Goal: Information Seeking & Learning: Learn about a topic

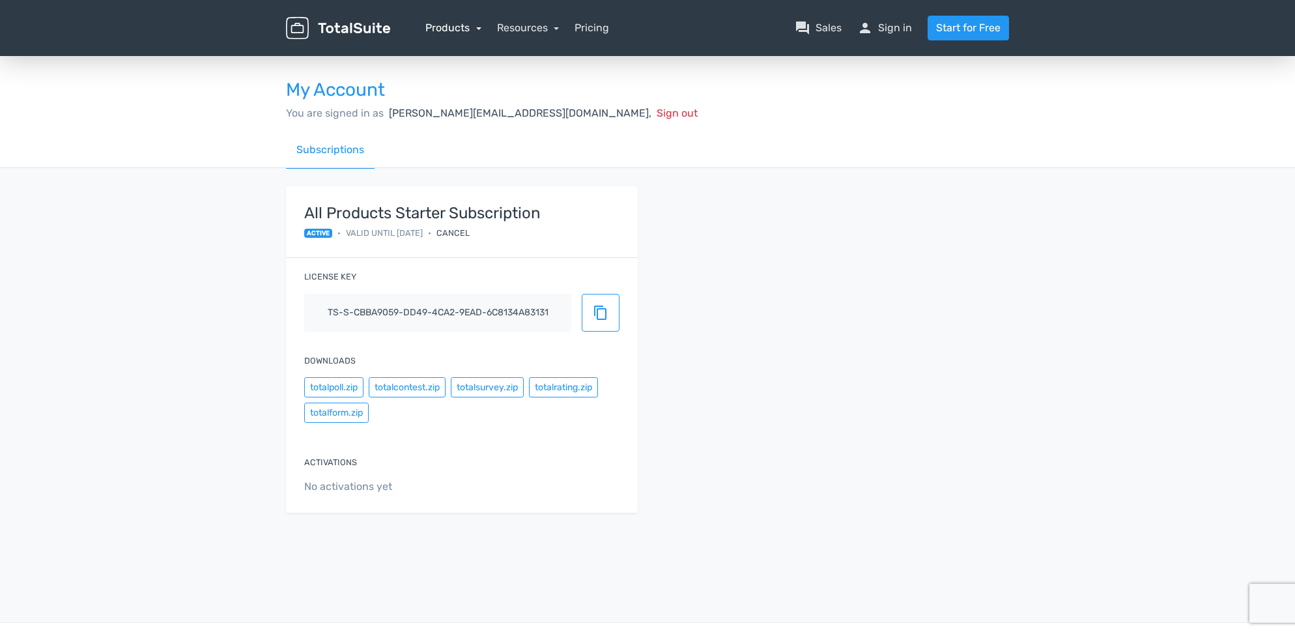
click at [481, 29] on link "Products" at bounding box center [453, 27] width 56 height 12
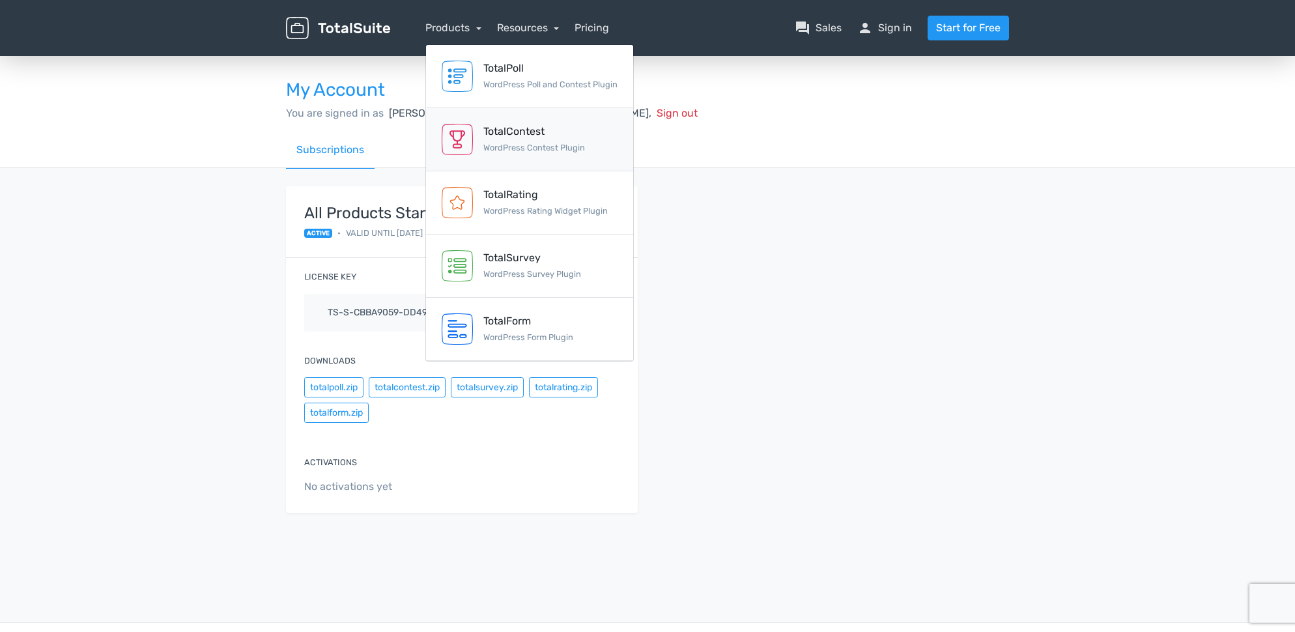
click at [513, 137] on div "TotalContest" at bounding box center [534, 132] width 102 height 16
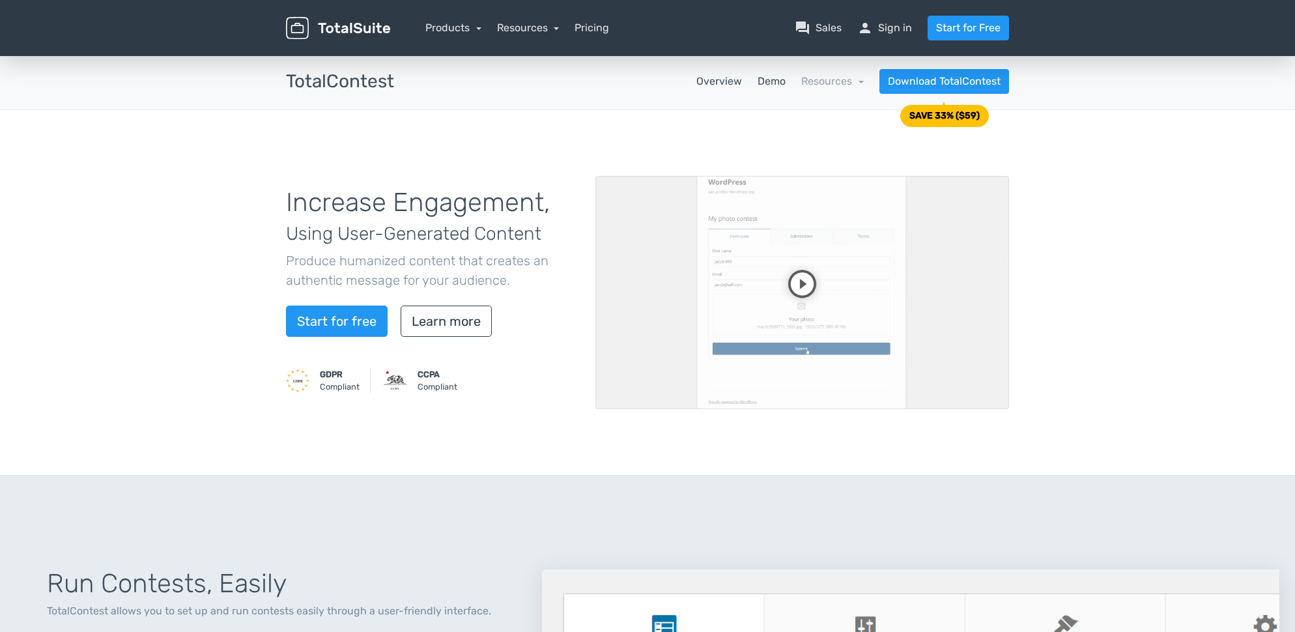
click at [776, 81] on link "Demo" at bounding box center [772, 82] width 28 height 16
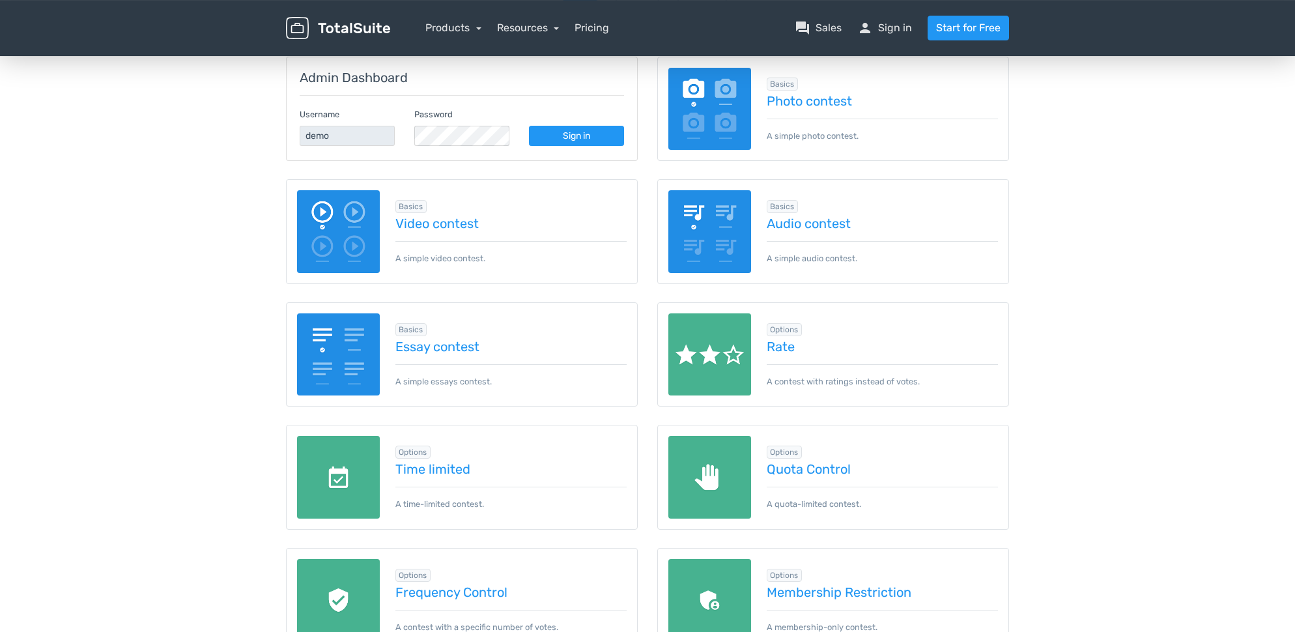
scroll to position [188, 0]
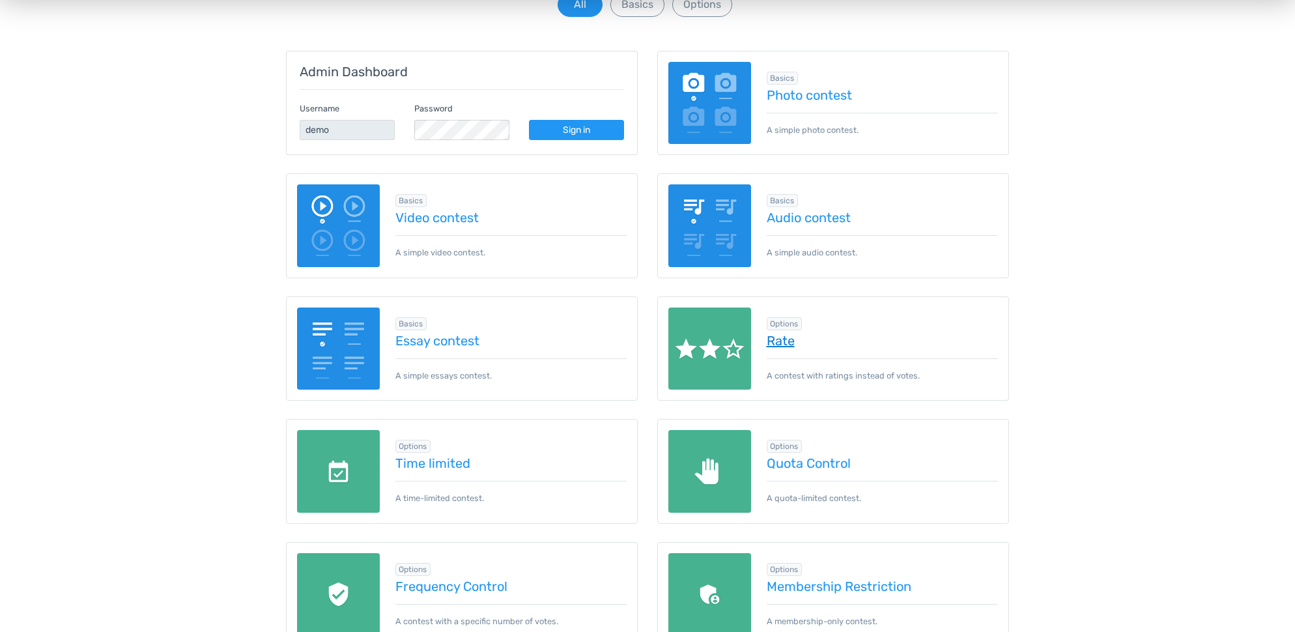
click at [778, 343] on link "Rate" at bounding box center [883, 341] width 232 height 14
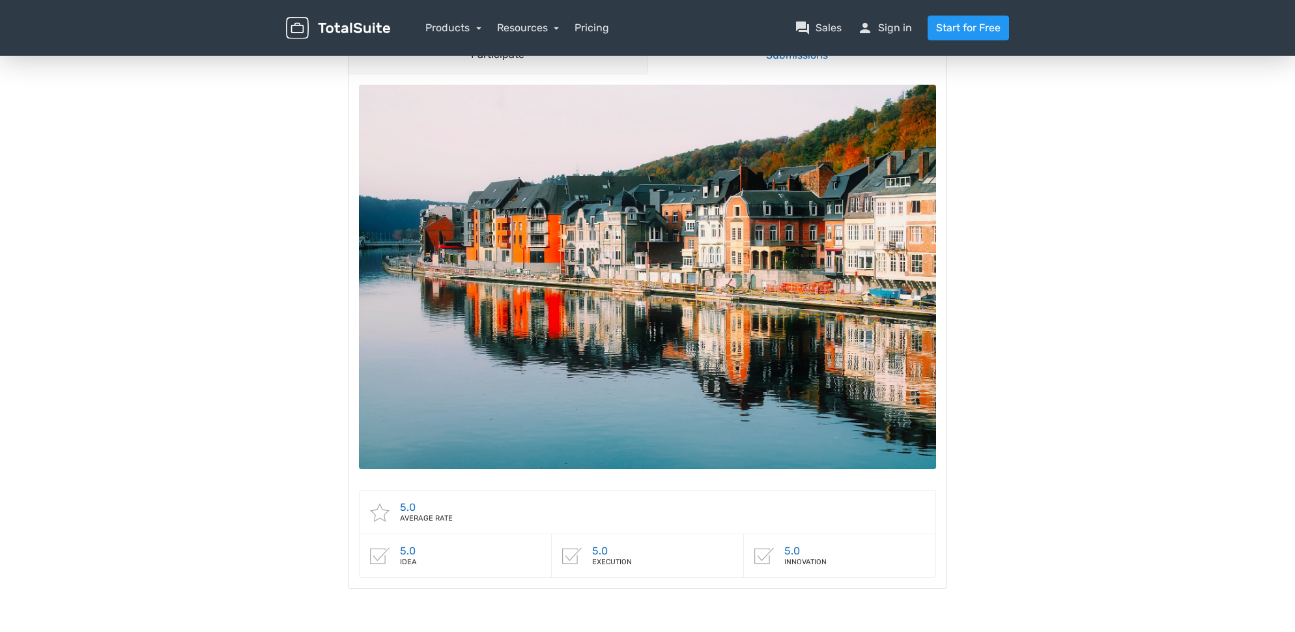
scroll to position [167, 0]
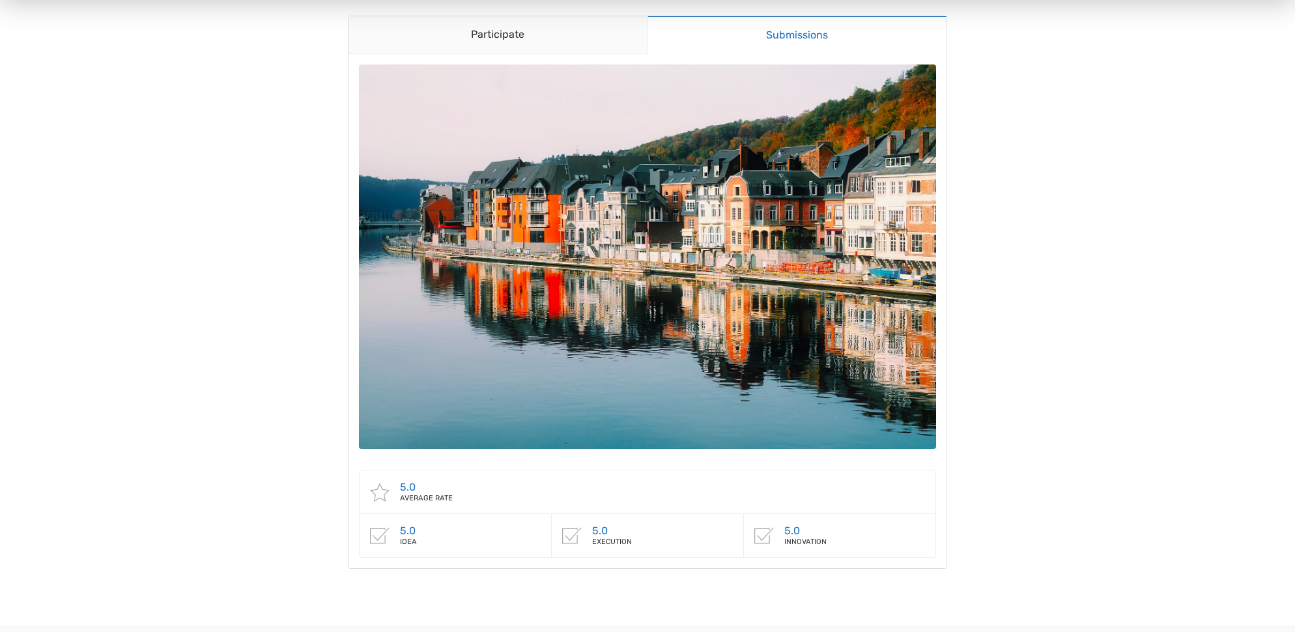
click at [763, 537] on icon at bounding box center [764, 536] width 20 height 20
click at [380, 494] on icon at bounding box center [380, 492] width 20 height 20
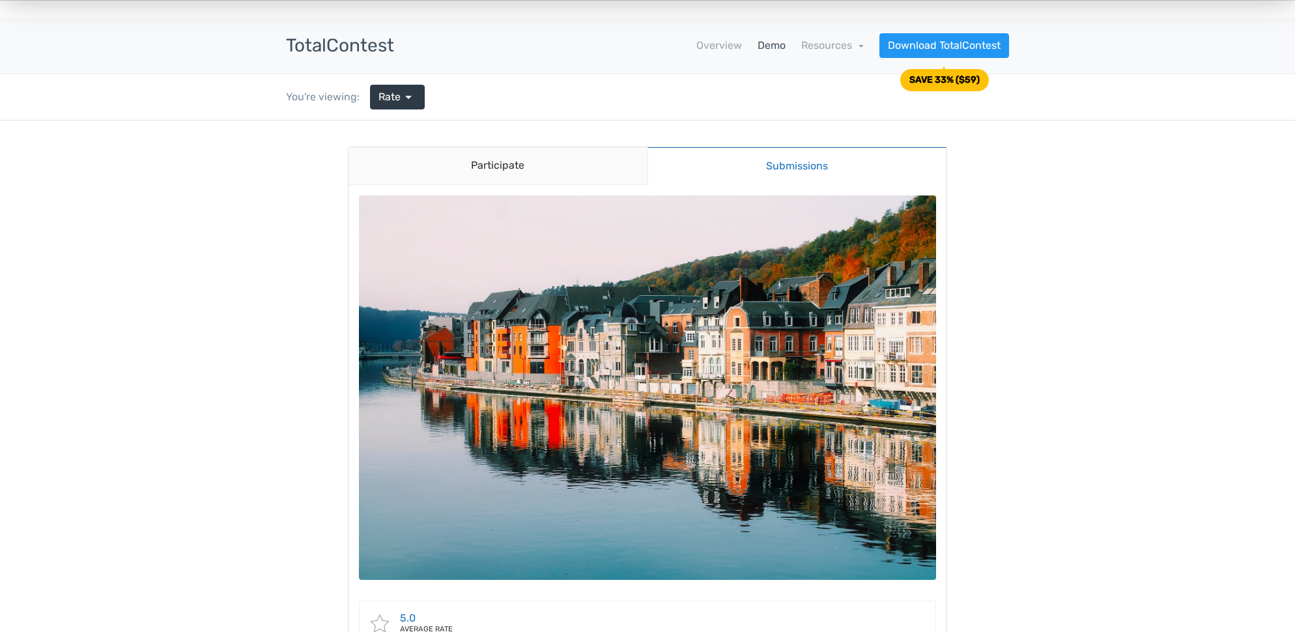
scroll to position [0, 0]
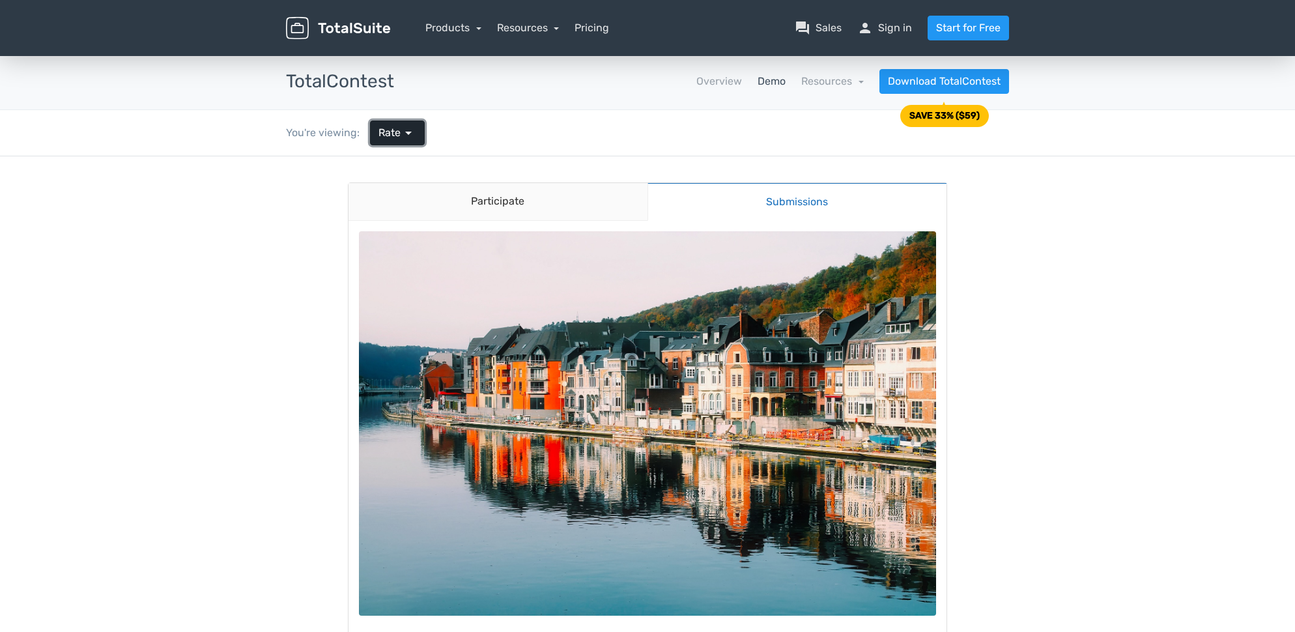
click at [412, 139] on span "arrow_drop_down" at bounding box center [409, 133] width 16 height 16
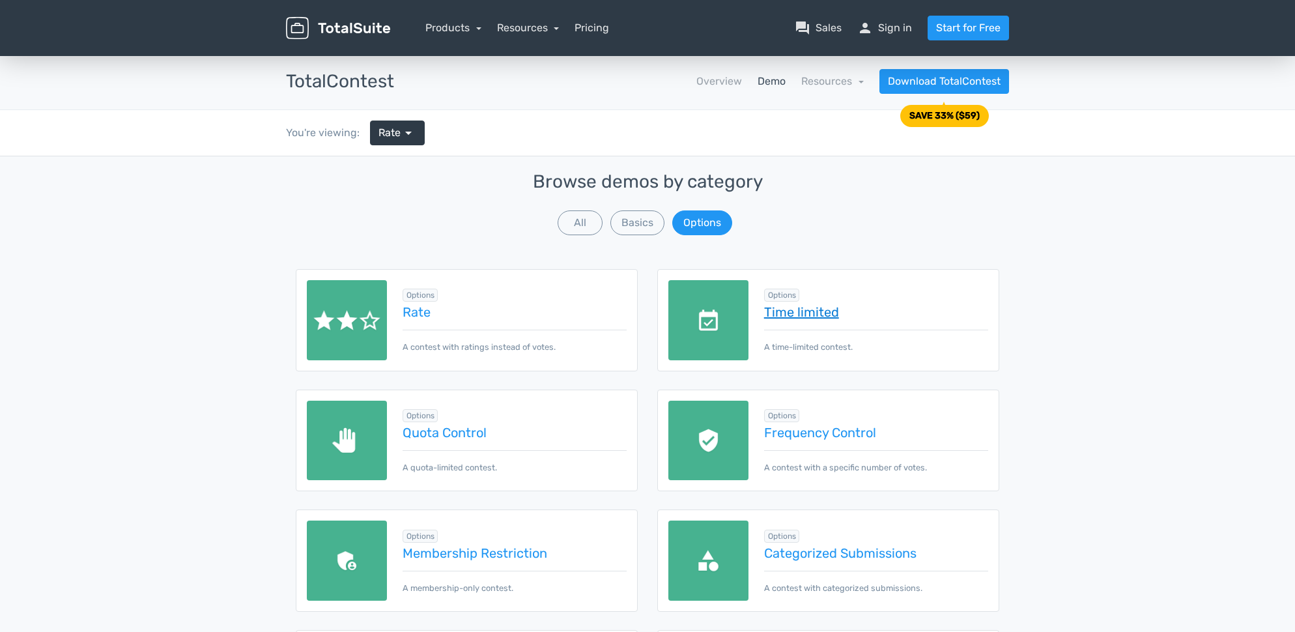
click at [827, 316] on link "Time limited" at bounding box center [876, 312] width 224 height 14
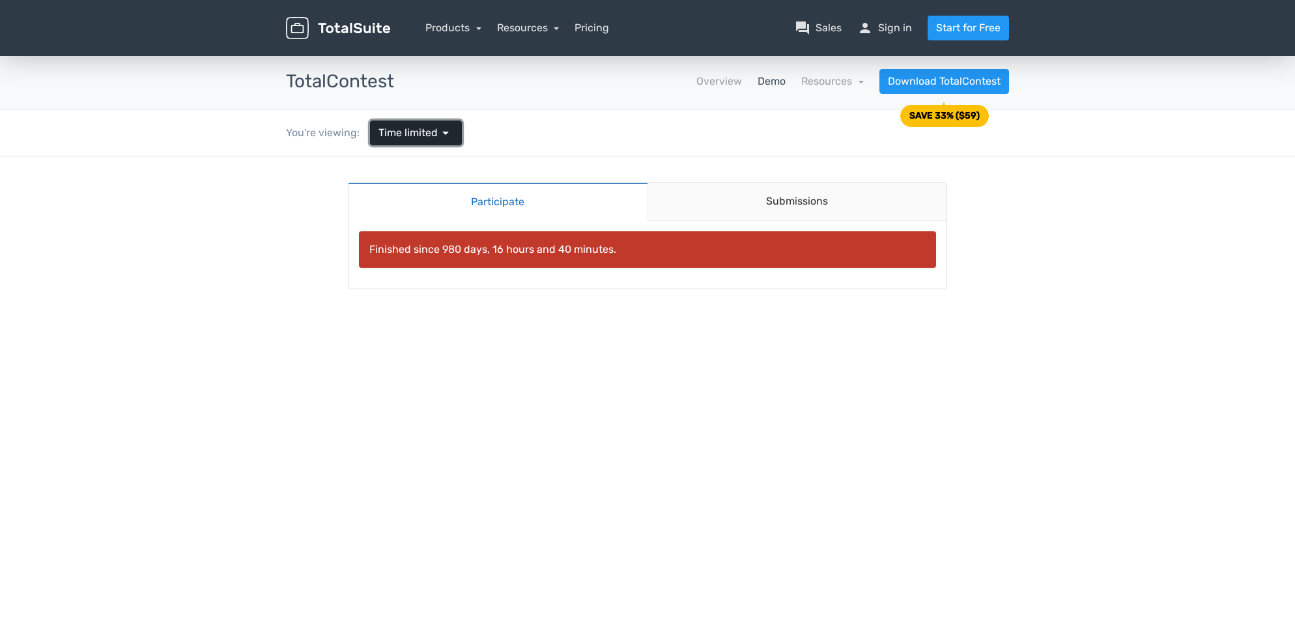
click at [447, 139] on span "arrow_drop_down" at bounding box center [446, 133] width 16 height 16
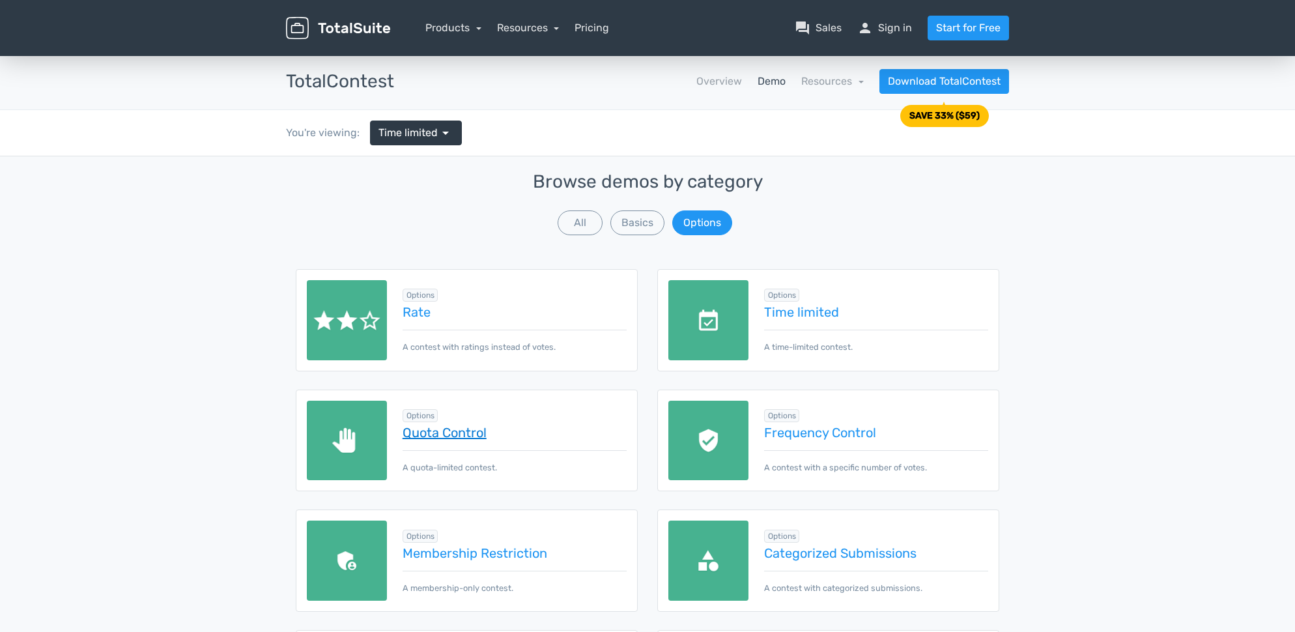
click at [455, 438] on link "Quota Control" at bounding box center [515, 432] width 224 height 14
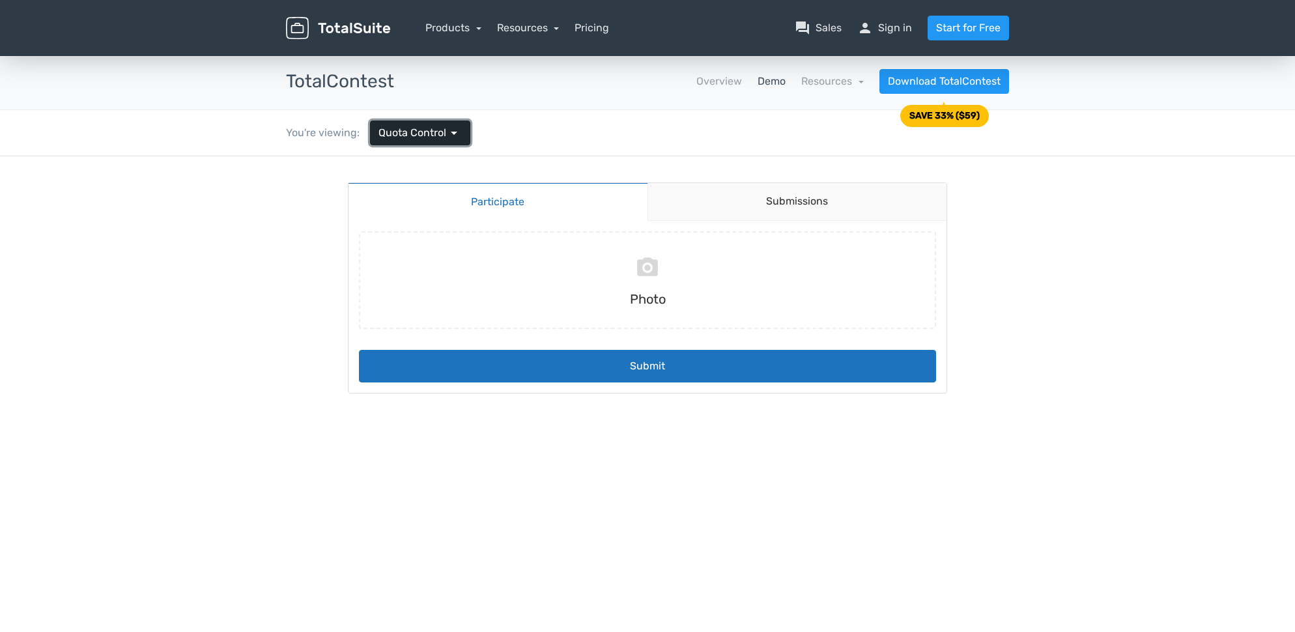
click at [451, 139] on span "arrow_drop_down" at bounding box center [454, 133] width 16 height 16
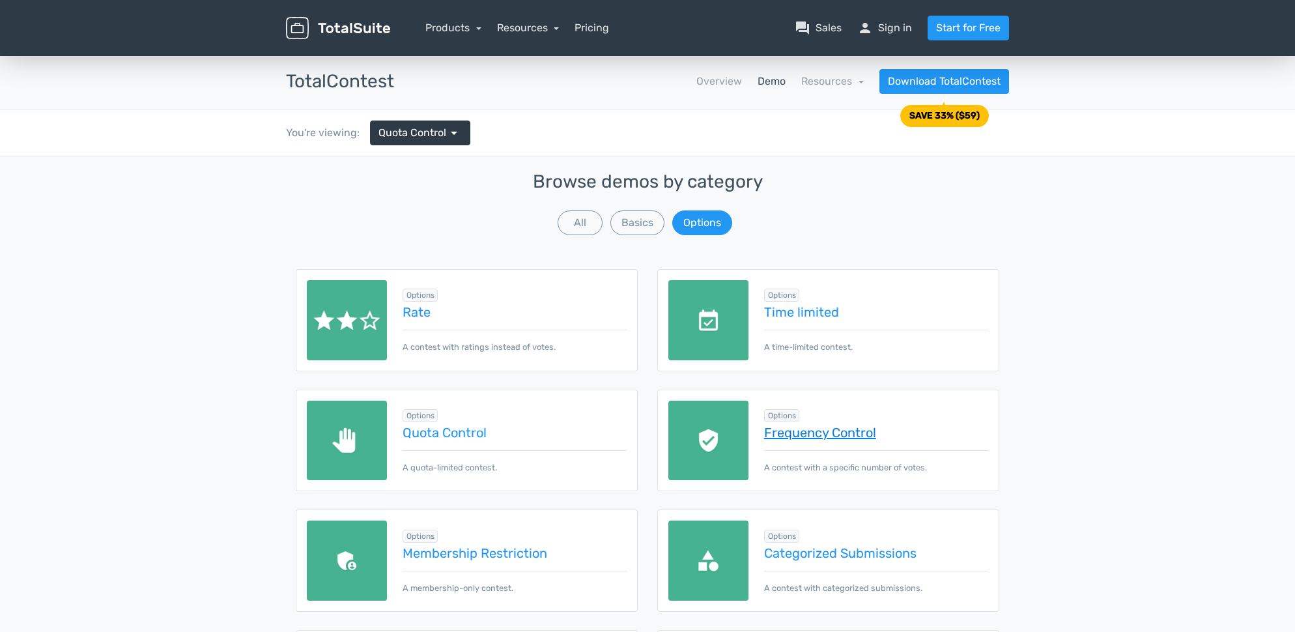
click at [825, 434] on link "Frequency Control" at bounding box center [876, 432] width 224 height 14
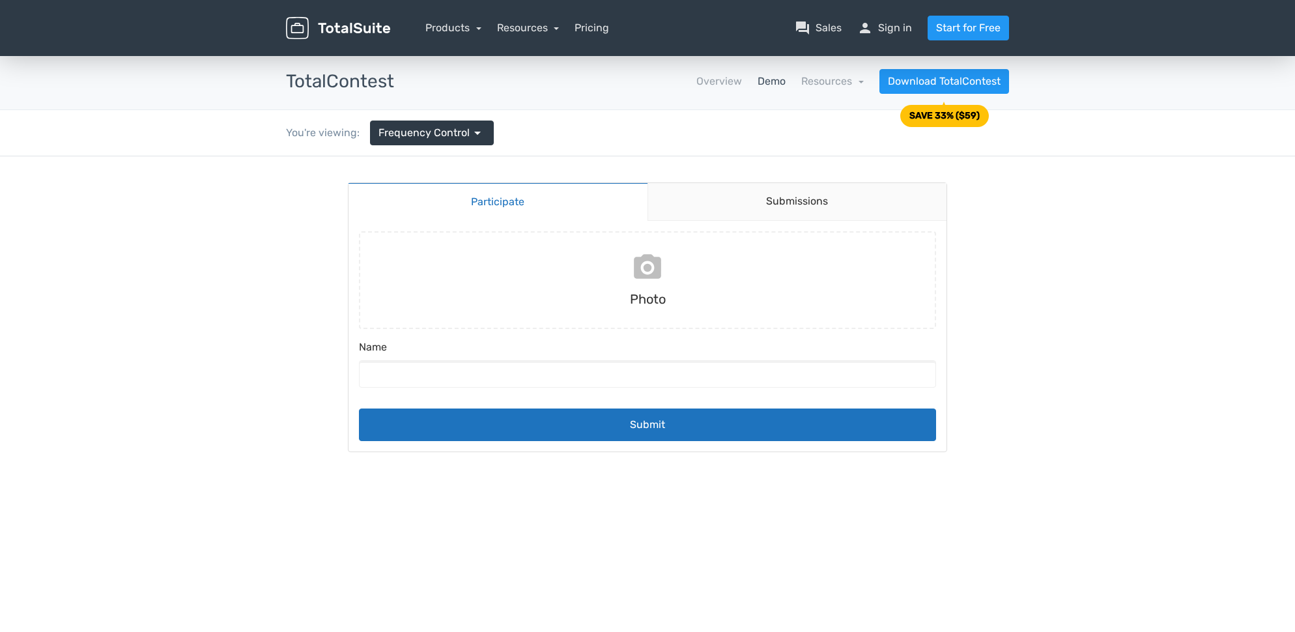
click at [638, 265] on input "file" at bounding box center [648, 280] width 588 height 98
type input "C:\fakepath\Capture d’écran 2025-10-01 à 02.48.25.png"
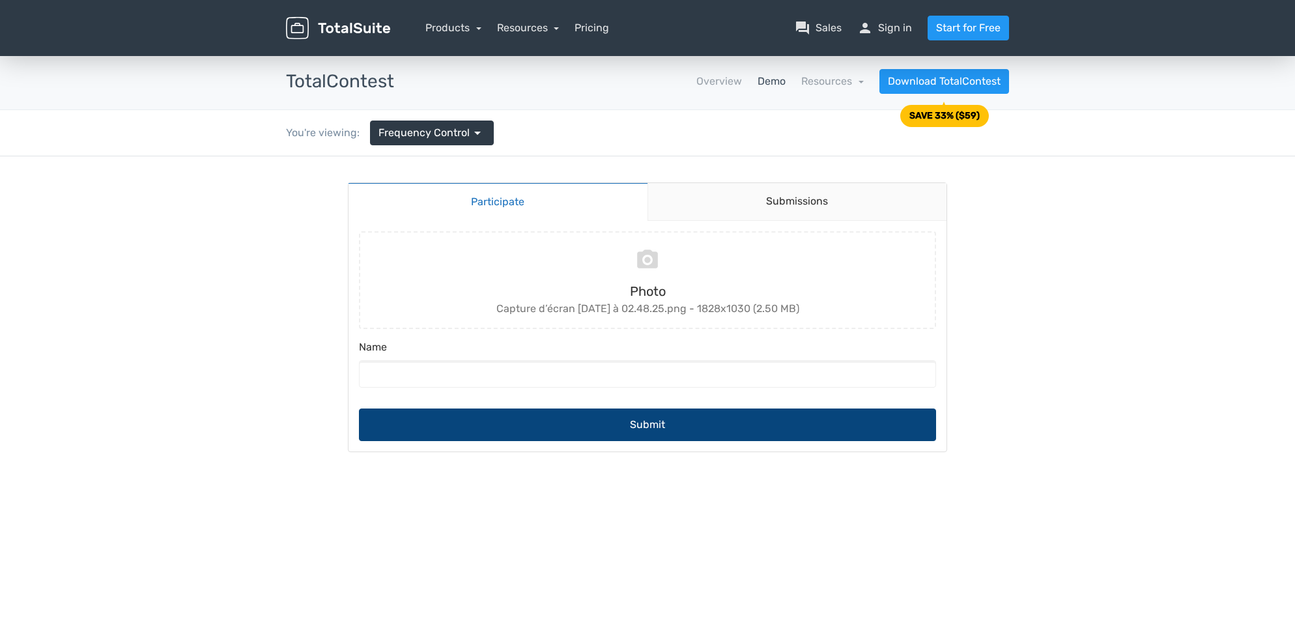
click at [632, 430] on button "Submit" at bounding box center [647, 424] width 577 height 33
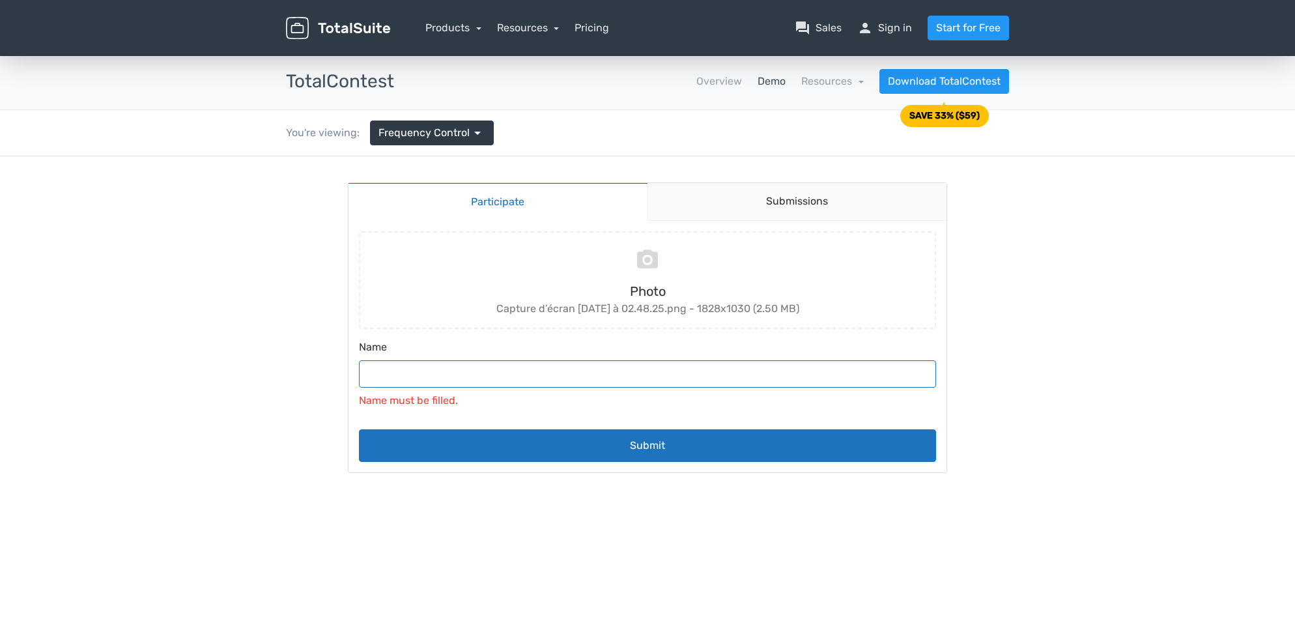
click at [480, 374] on input "Name" at bounding box center [647, 373] width 577 height 27
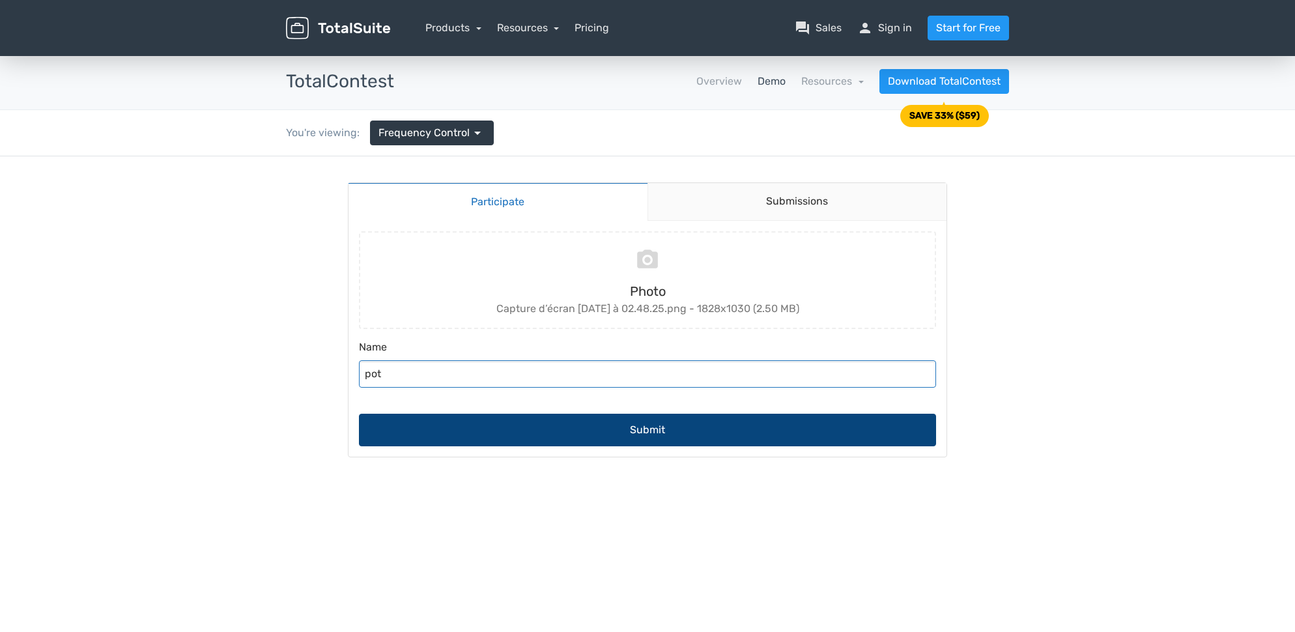
type input "pot"
click at [639, 428] on button "Submit" at bounding box center [647, 430] width 577 height 33
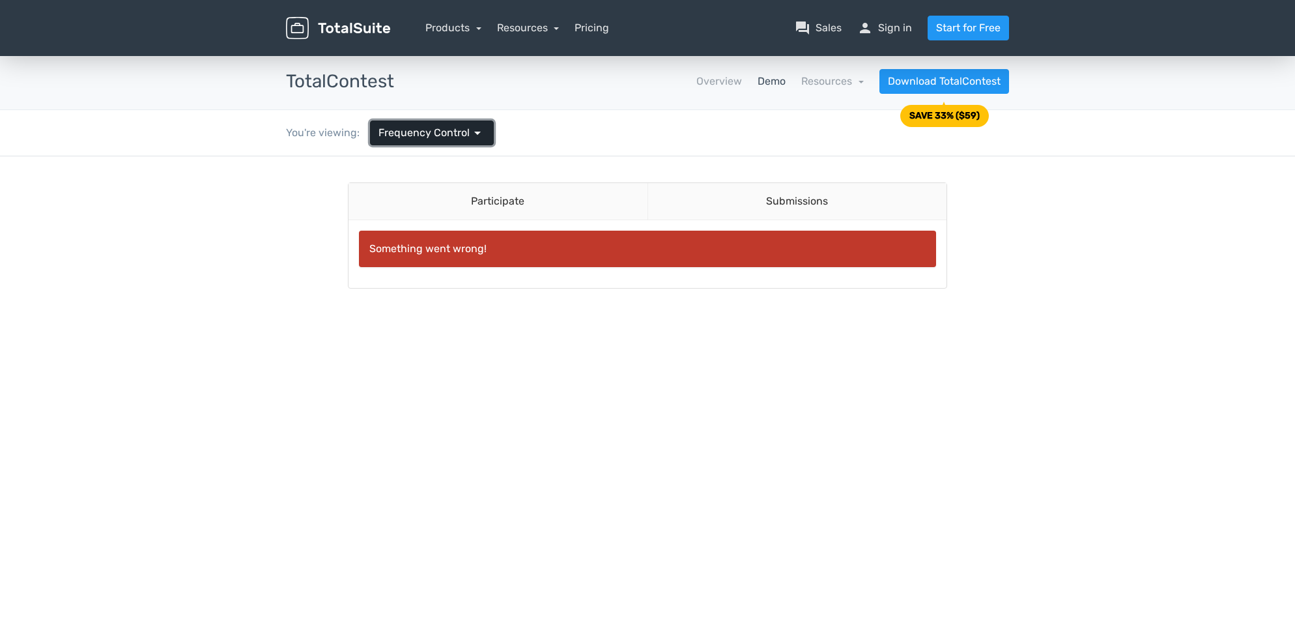
click at [477, 134] on span "arrow_drop_down" at bounding box center [478, 133] width 16 height 16
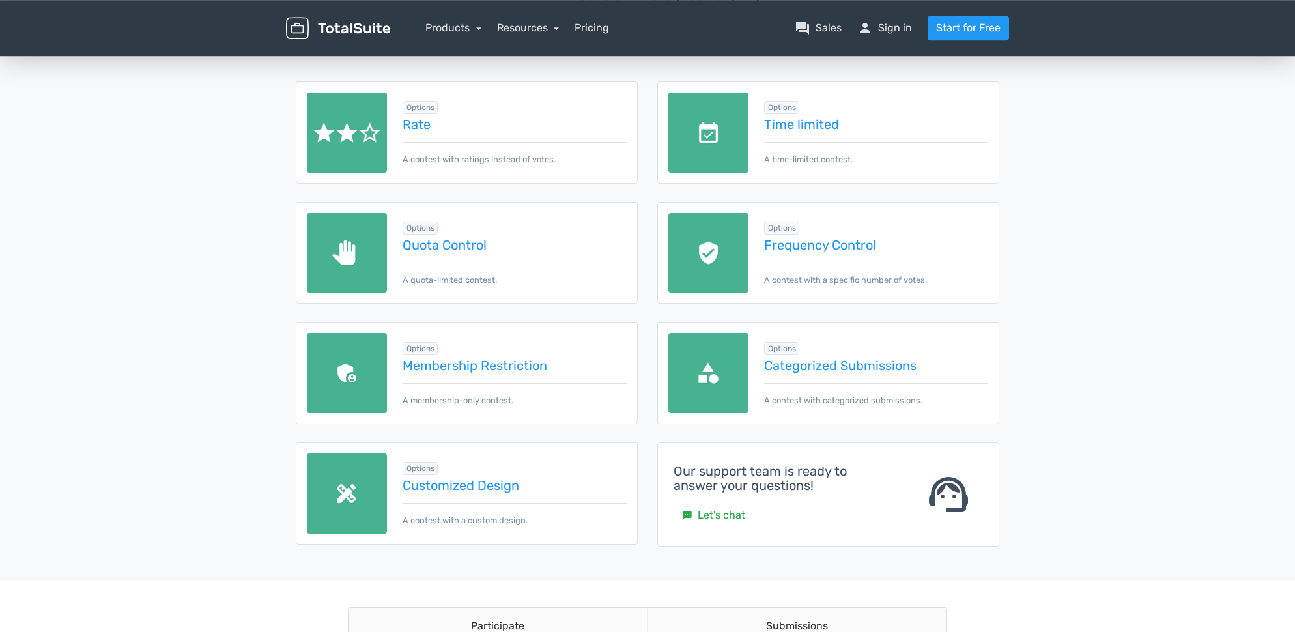
scroll to position [208, 0]
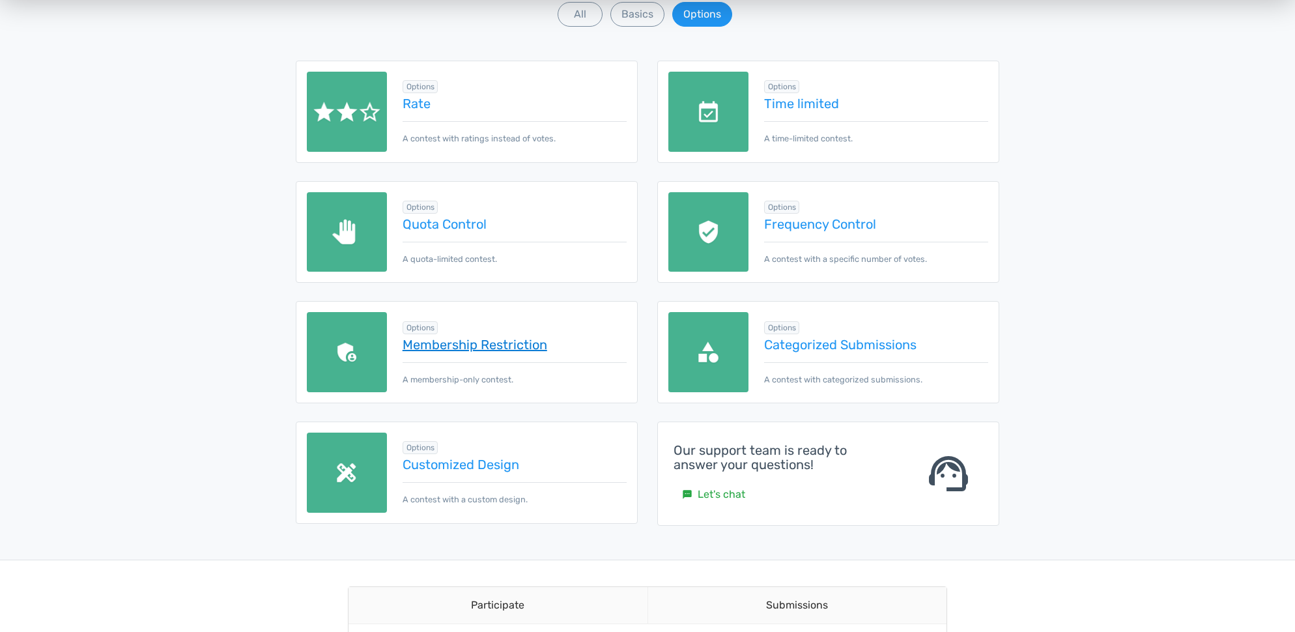
click at [527, 350] on link "Membership Restriction" at bounding box center [515, 344] width 224 height 14
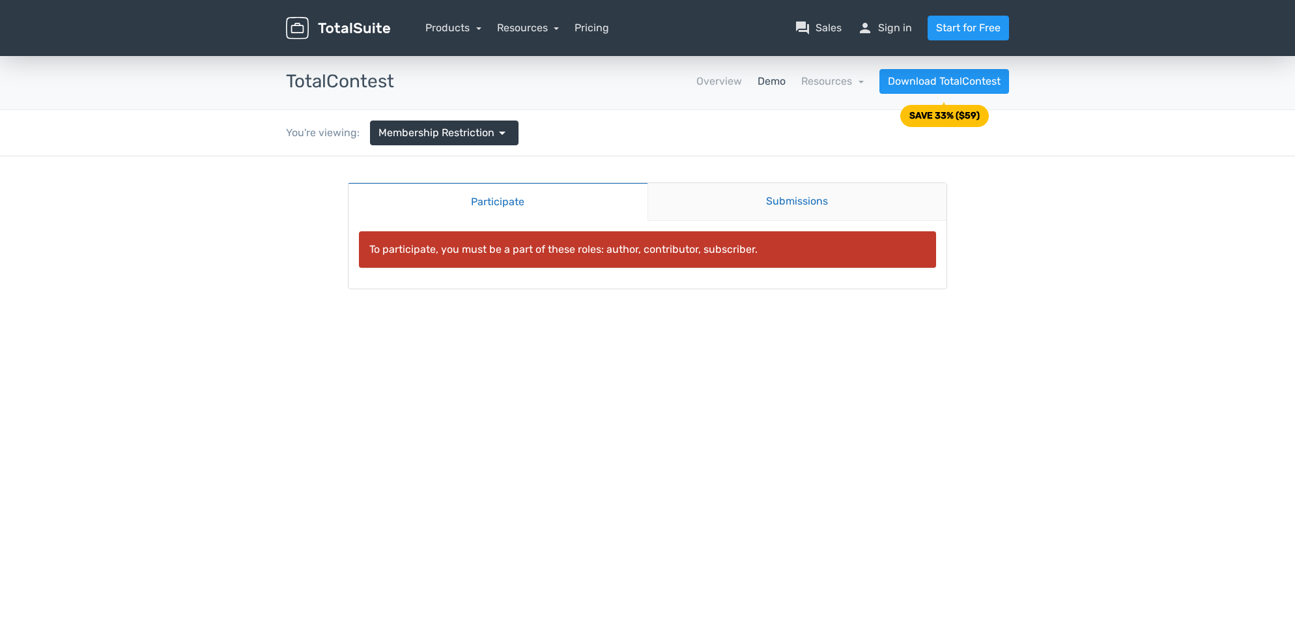
click at [754, 202] on link "Submissions" at bounding box center [798, 202] width 300 height 38
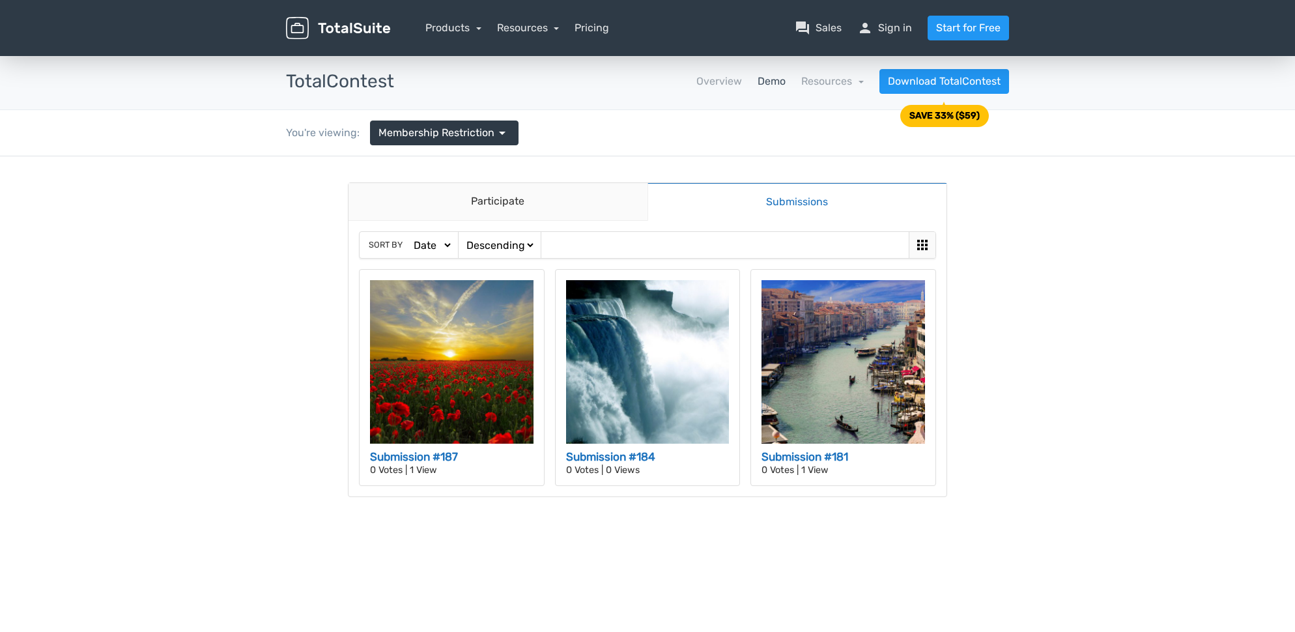
select select "https://demos.totalsuite.net/totalcontest/contest/membership/submissions/?cid=1…"
click option "Views" at bounding box center [0, 156] width 0 height 0
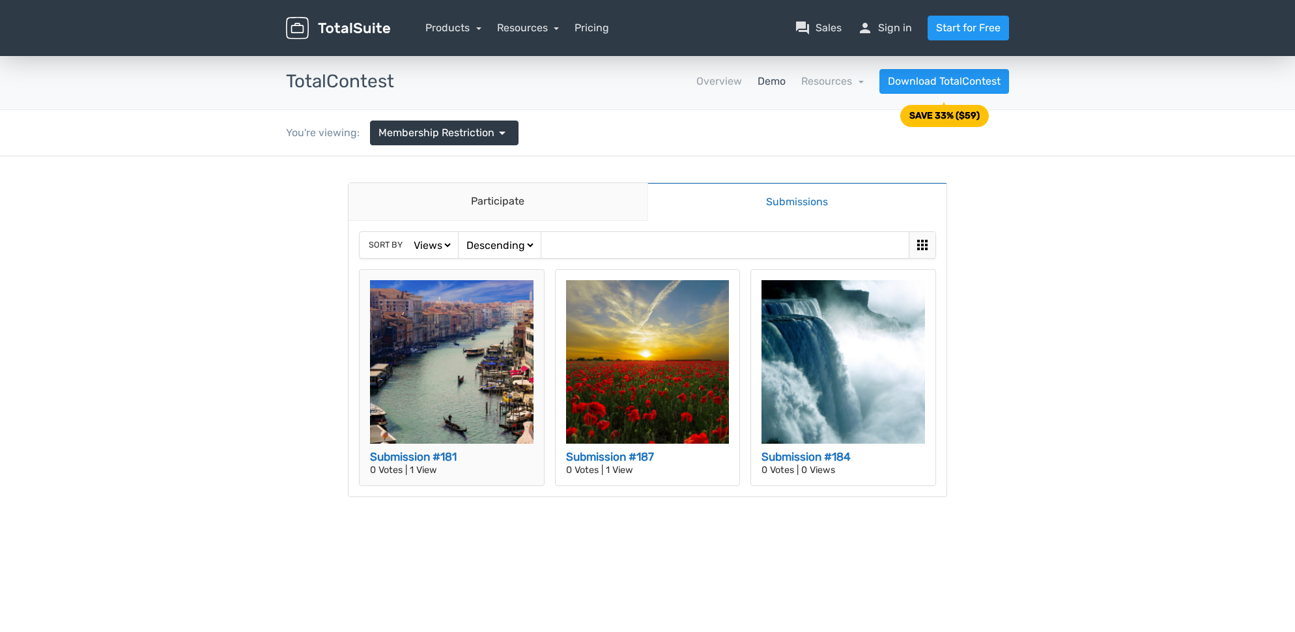
click at [441, 316] on img at bounding box center [452, 362] width 164 height 164
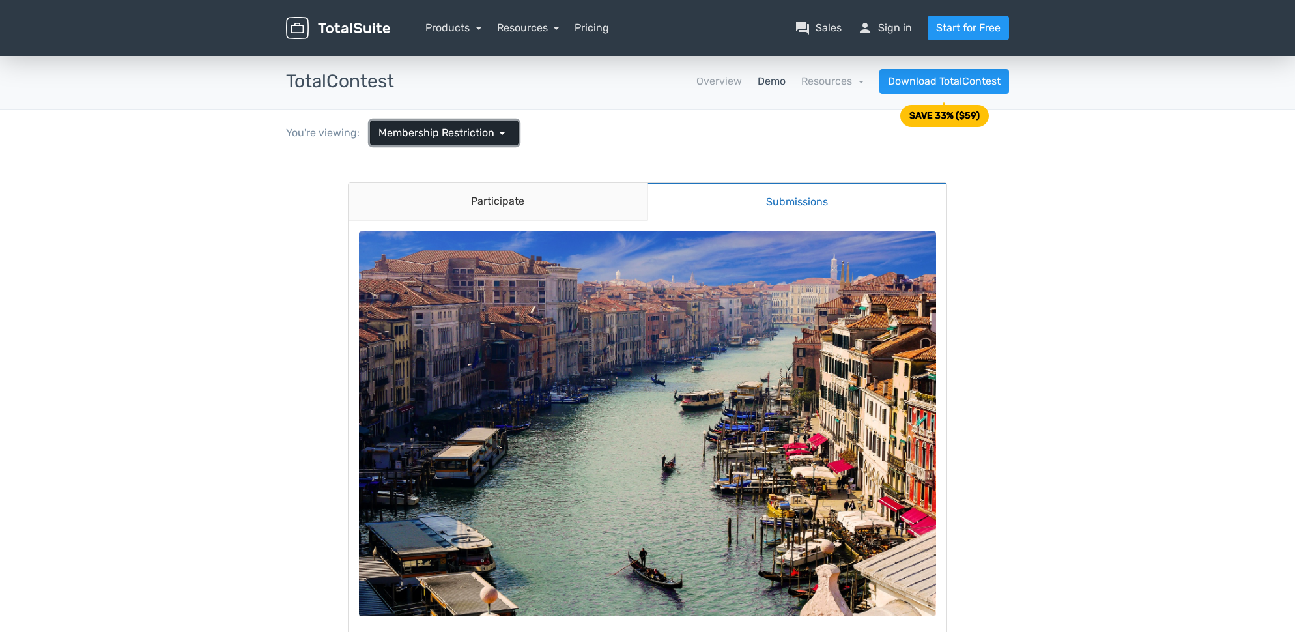
click at [506, 137] on span "arrow_drop_down" at bounding box center [502, 133] width 16 height 16
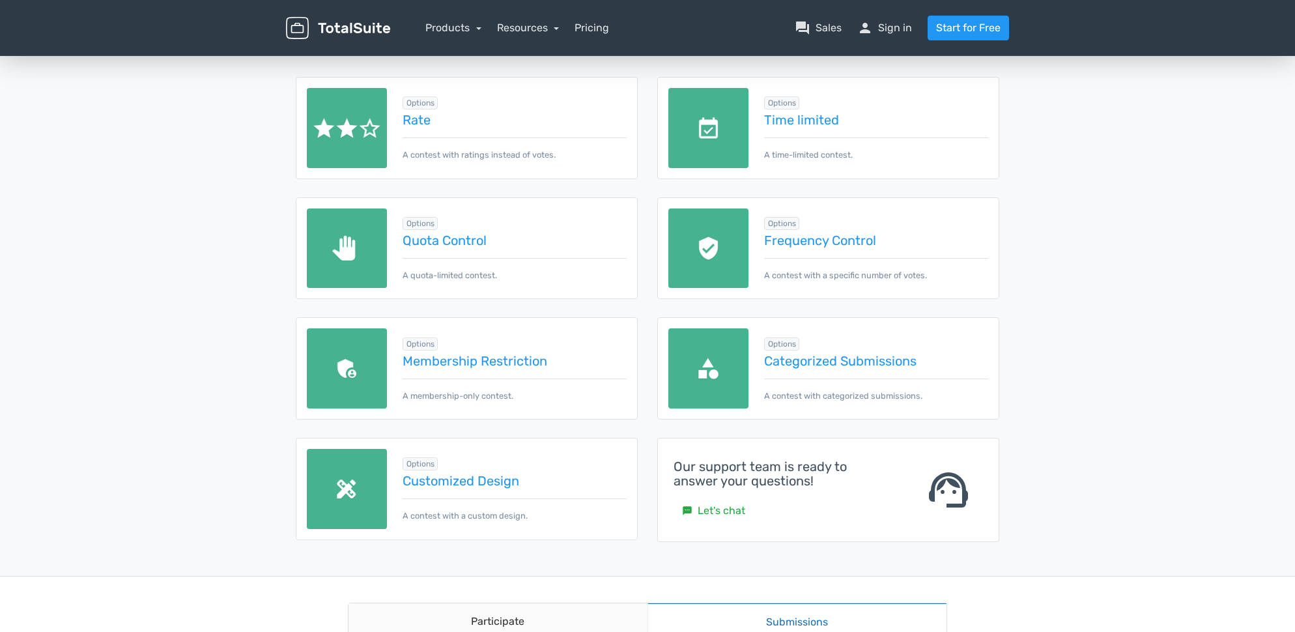
scroll to position [250, 0]
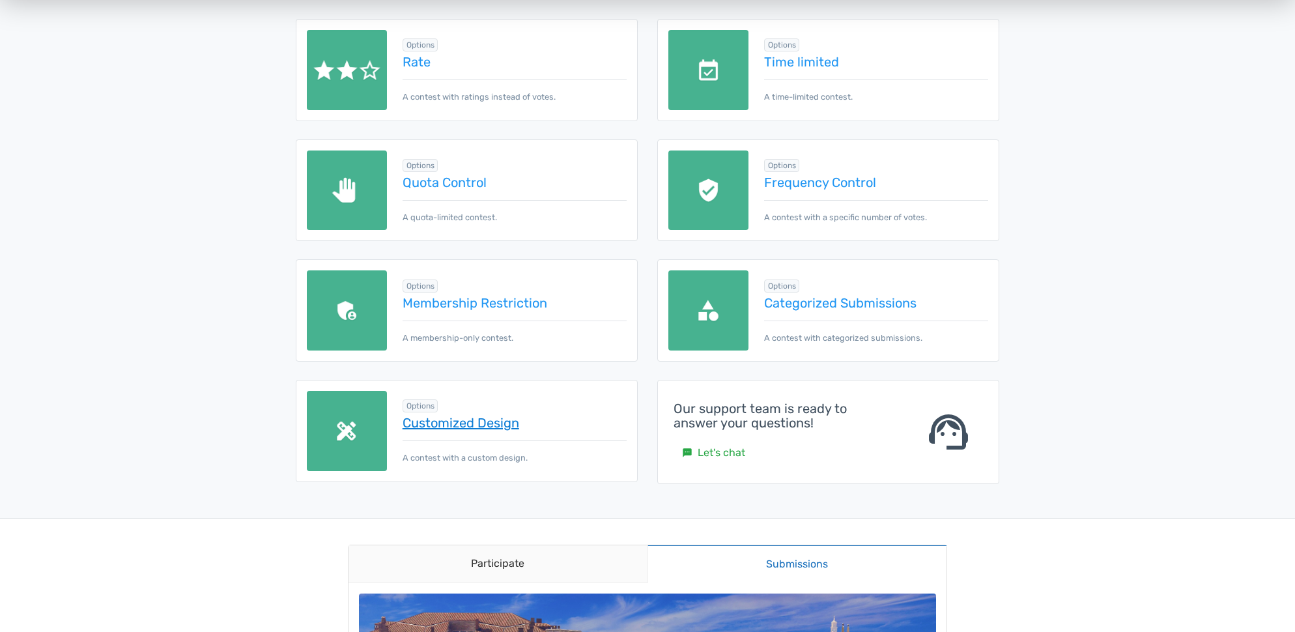
click at [492, 425] on link "Customized Design" at bounding box center [515, 423] width 224 height 14
